Goal: Information Seeking & Learning: Learn about a topic

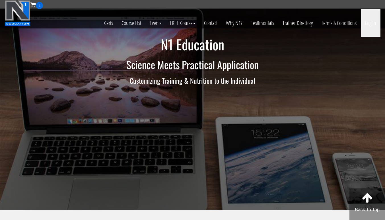
click at [373, 24] on link "Log In" at bounding box center [371, 23] width 20 height 28
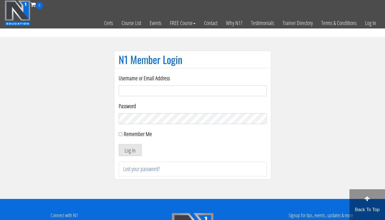
type input "[EMAIL_ADDRESS][DOMAIN_NAME]"
click at [120, 135] on input "Remember Me" at bounding box center [121, 134] width 4 height 4
checkbox input "true"
click at [130, 156] on button "Log In" at bounding box center [130, 150] width 23 height 12
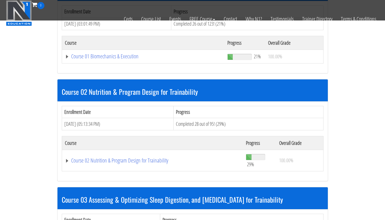
scroll to position [215, 0]
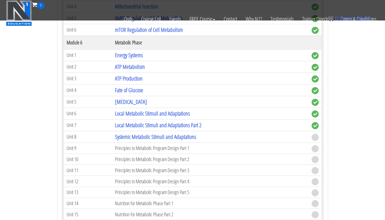
scroll to position [657, 0]
click at [130, 138] on link "Systemic Metabolic Stimuli and Adaptations" at bounding box center [155, 137] width 81 height 8
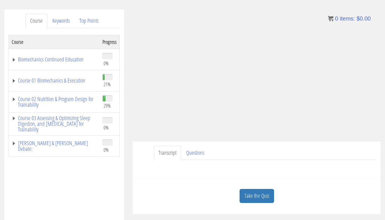
scroll to position [65, 0]
click at [262, 196] on link "Take the Quiz" at bounding box center [257, 196] width 34 height 14
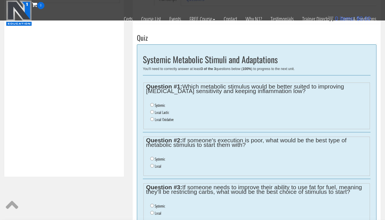
scroll to position [182, 0]
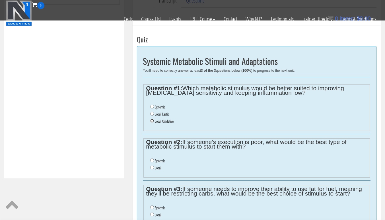
click at [152, 122] on input "Local Oxidative" at bounding box center [152, 121] width 4 height 4
radio input "true"
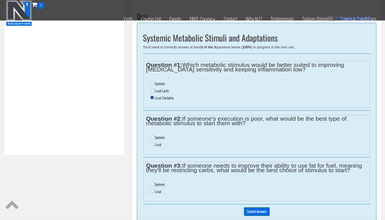
scroll to position [206, 0]
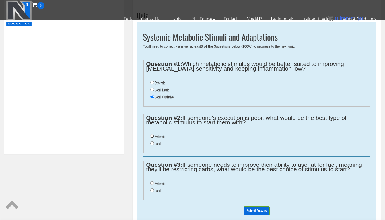
click at [153, 136] on input "Systemic" at bounding box center [152, 136] width 4 height 4
radio input "true"
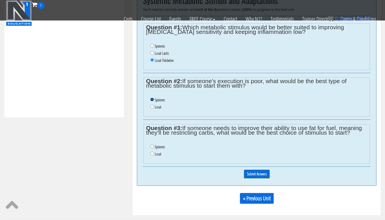
scroll to position [243, 0]
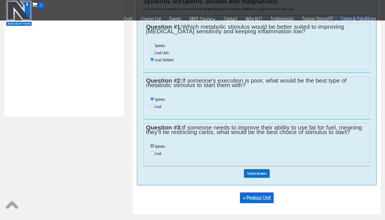
click at [152, 145] on input "Systemic" at bounding box center [152, 146] width 4 height 4
radio input "true"
click at [252, 173] on input "Submit Answers" at bounding box center [257, 173] width 26 height 9
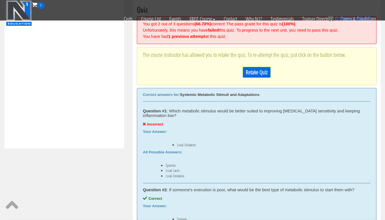
scroll to position [211, 0]
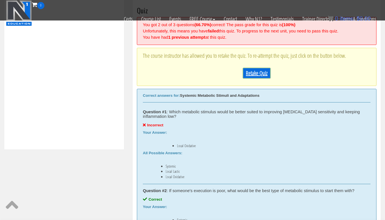
click at [255, 74] on link "Retake Quiz" at bounding box center [257, 73] width 28 height 11
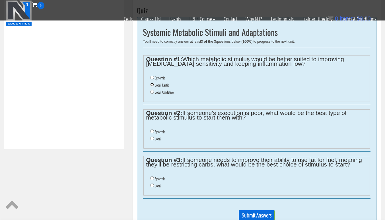
click at [154, 84] on input "Local Lactic" at bounding box center [152, 85] width 4 height 4
radio input "true"
click at [152, 131] on input "Systemic" at bounding box center [152, 132] width 4 height 4
radio input "true"
click at [152, 178] on input "Systemic" at bounding box center [152, 179] width 4 height 4
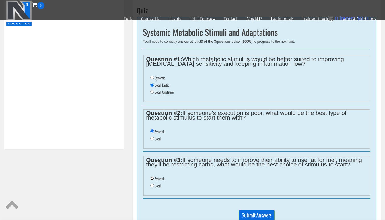
radio input "true"
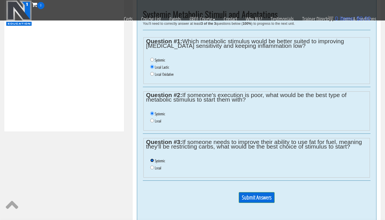
scroll to position [237, 0]
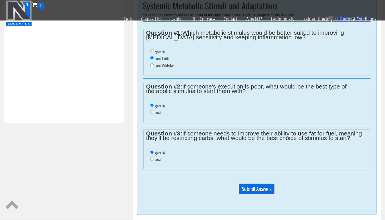
click at [248, 190] on input "Submit Answers" at bounding box center [257, 189] width 36 height 11
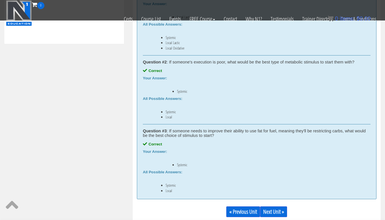
scroll to position [316, 0]
click at [274, 210] on link "Next Unit »" at bounding box center [273, 212] width 27 height 11
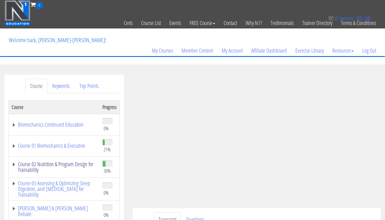
click at [14, 167] on link "Course 02 Nutrition & Program Design for Trainability" at bounding box center [54, 166] width 85 height 11
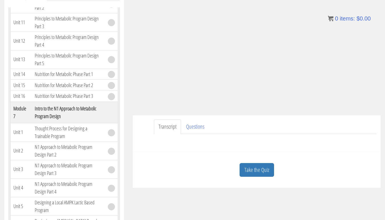
scroll to position [107, 0]
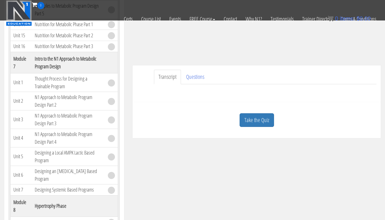
click at [265, 115] on link "Take the Quiz" at bounding box center [257, 120] width 34 height 14
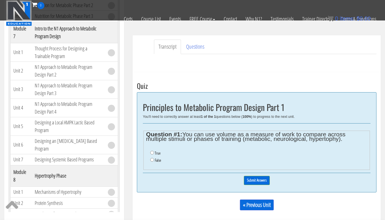
scroll to position [138, 0]
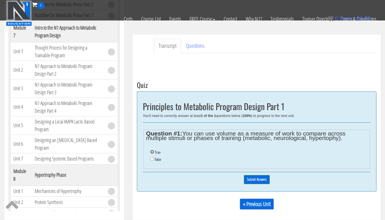
click at [153, 152] on input "True" at bounding box center [152, 152] width 4 height 4
radio input "true"
click at [255, 180] on input "Submit Answers" at bounding box center [257, 179] width 26 height 9
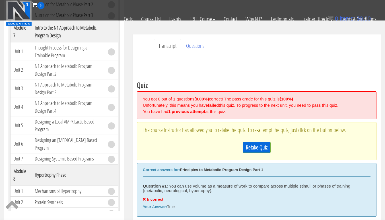
scroll to position [201, 0]
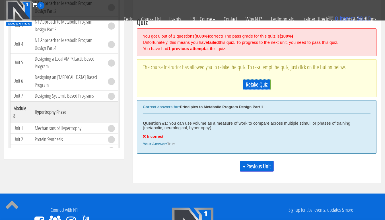
click at [262, 87] on link "Retake Quiz" at bounding box center [257, 84] width 28 height 11
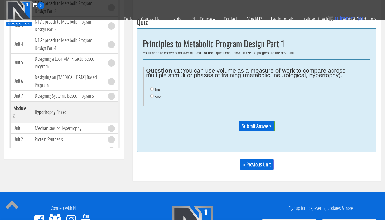
click at [158, 97] on label "False" at bounding box center [158, 96] width 6 height 5
click at [154, 97] on input "False" at bounding box center [152, 96] width 4 height 4
radio input "true"
click at [258, 128] on input "Submit Answers" at bounding box center [257, 126] width 36 height 11
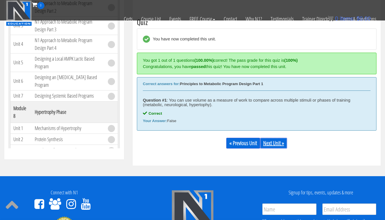
click at [276, 146] on link "Next Unit »" at bounding box center [273, 143] width 27 height 11
